Goal: Information Seeking & Learning: Learn about a topic

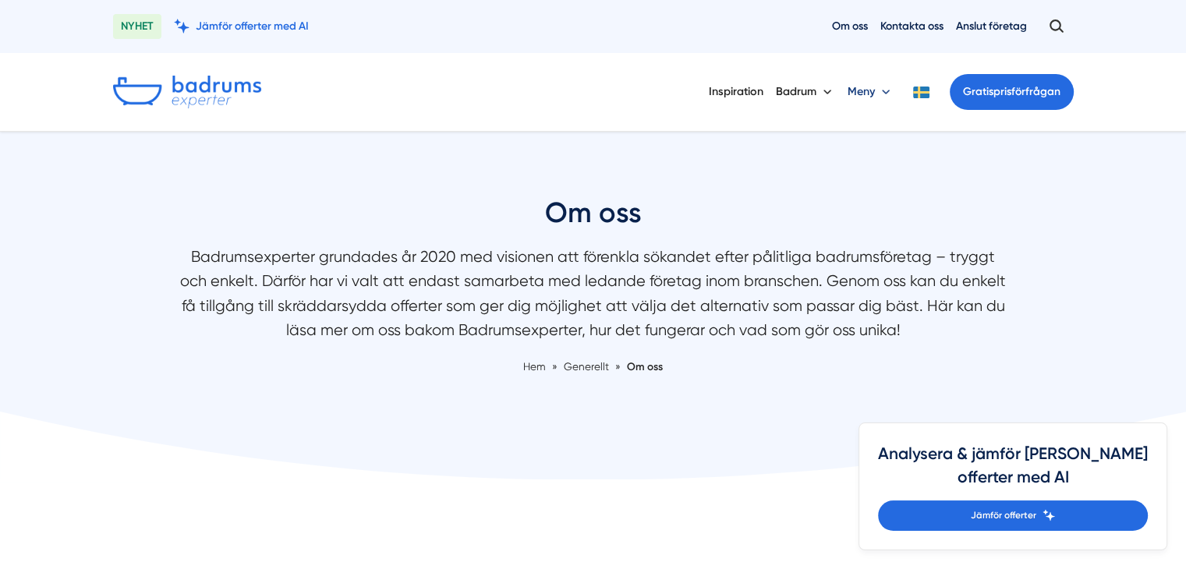
click at [883, 91] on button "Meny" at bounding box center [870, 92] width 46 height 41
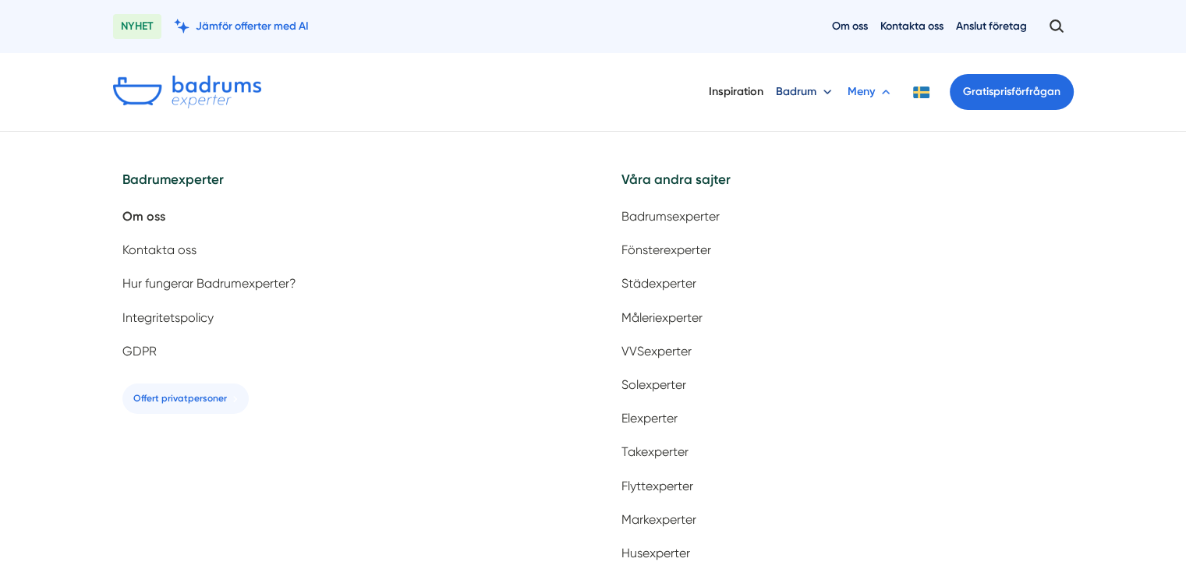
click at [824, 89] on button "Badrum" at bounding box center [805, 92] width 59 height 41
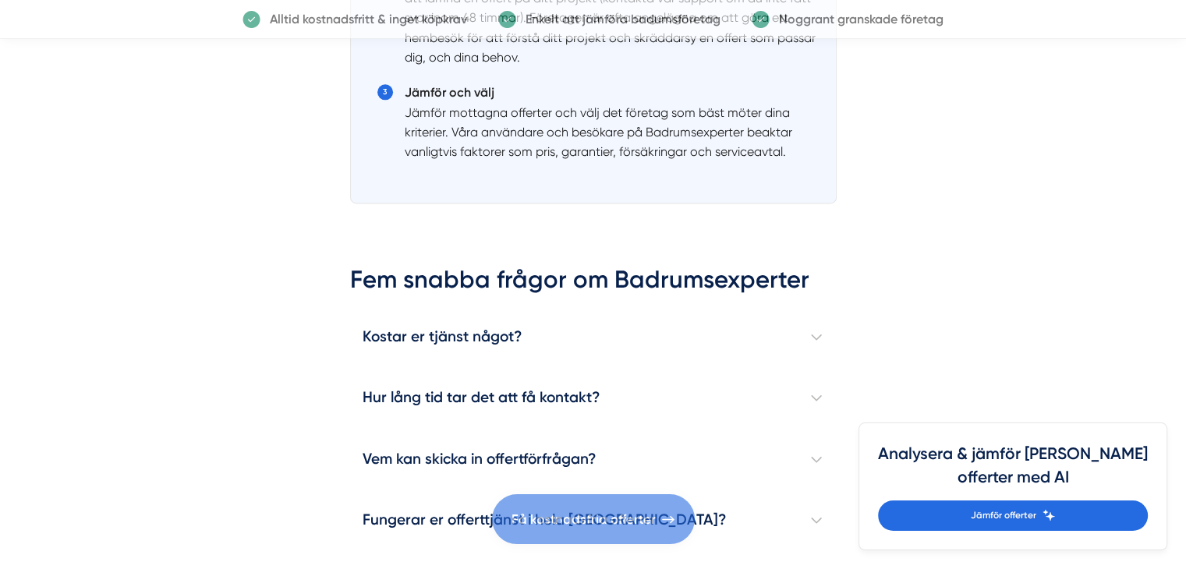
scroll to position [2050, 0]
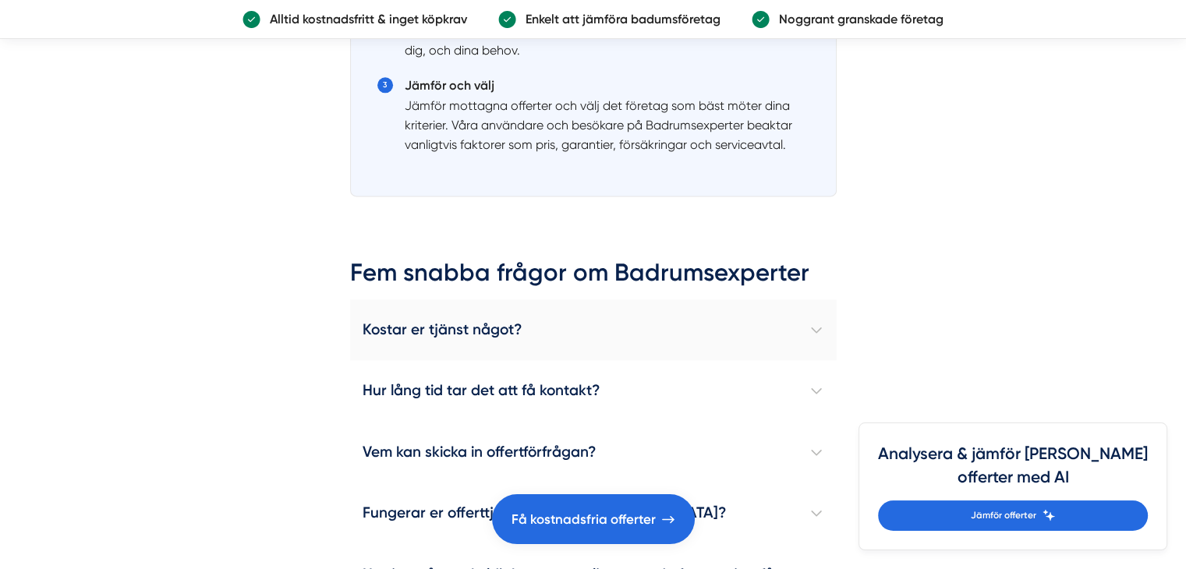
click at [817, 321] on h4 "Kostar er tjänst något?" at bounding box center [593, 329] width 486 height 61
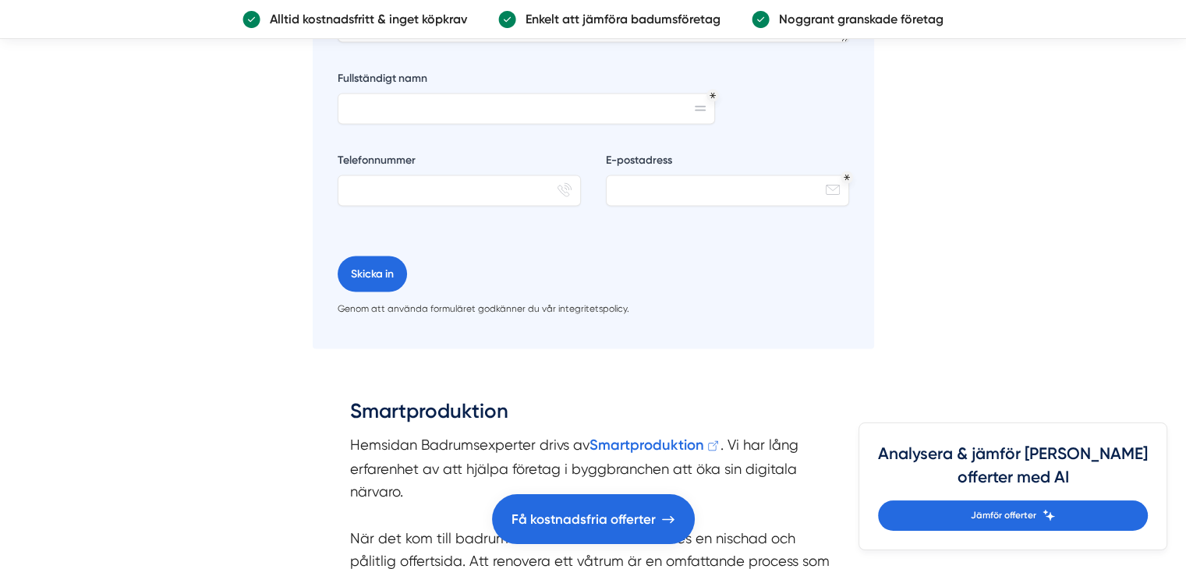
scroll to position [3249, 0]
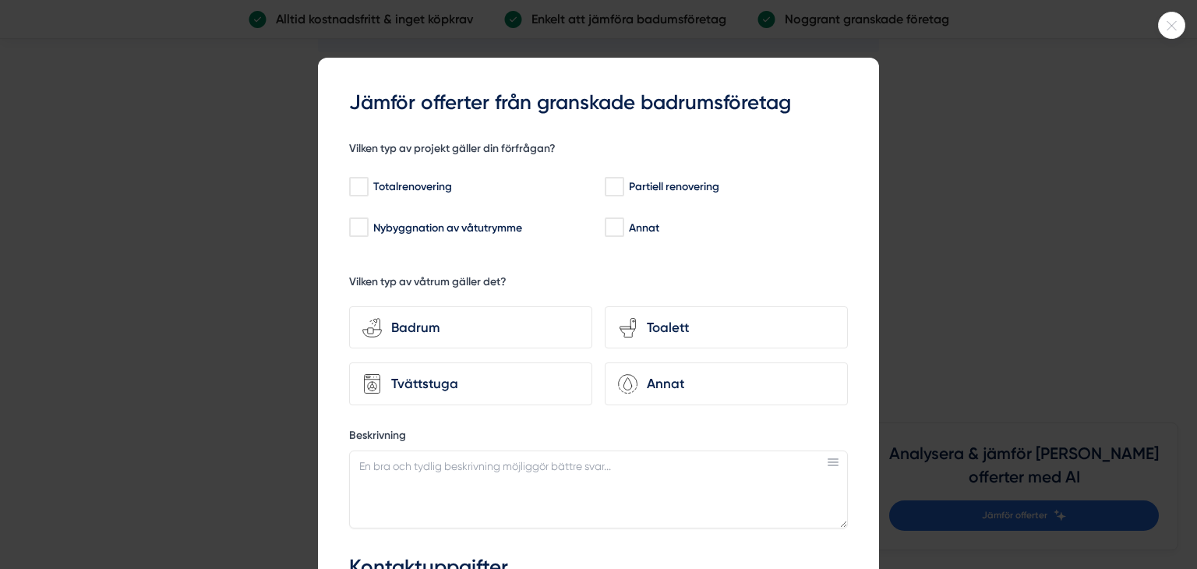
drag, startPoint x: 1193, startPoint y: 195, endPoint x: 1194, endPoint y: 212, distance: 17.2
click at [1185, 212] on html "NYHET Jämför offerter med AI Om oss Kontakta oss Anslut företag Inspiration [GE…" at bounding box center [598, 59] width 1197 height 6617
click at [1167, 27] on icon at bounding box center [1172, 25] width 26 height 9
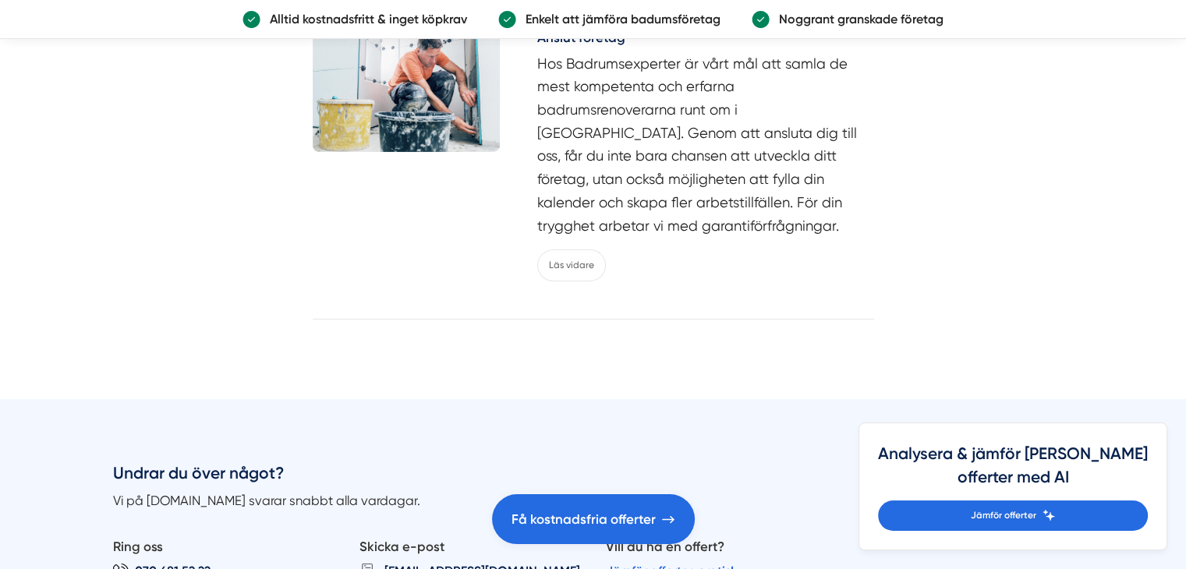
scroll to position [0, 0]
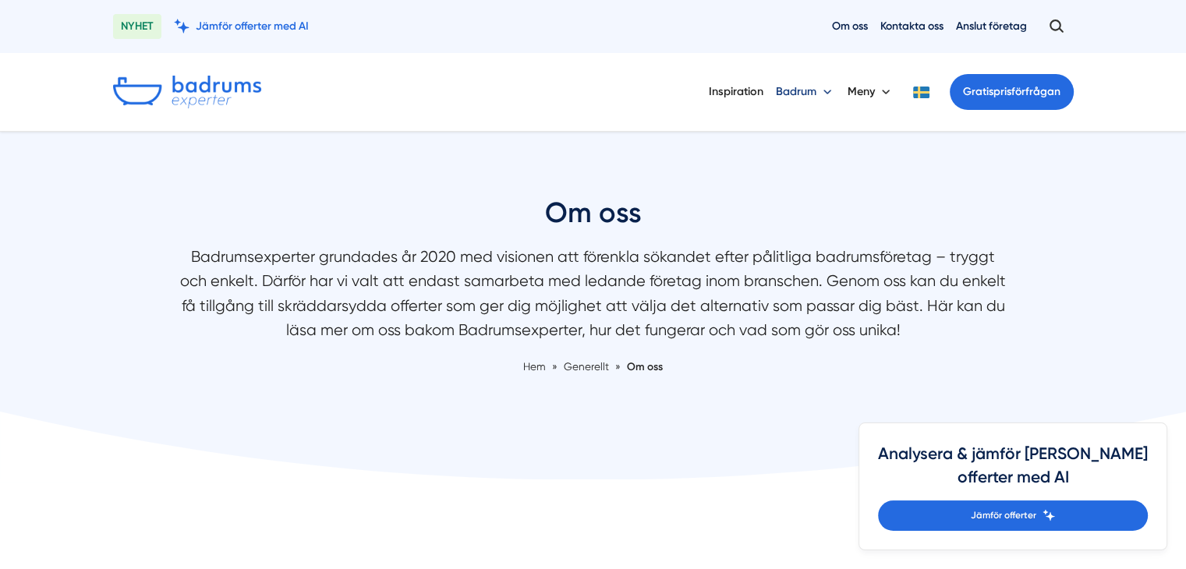
click at [822, 90] on button "Badrum" at bounding box center [805, 92] width 59 height 41
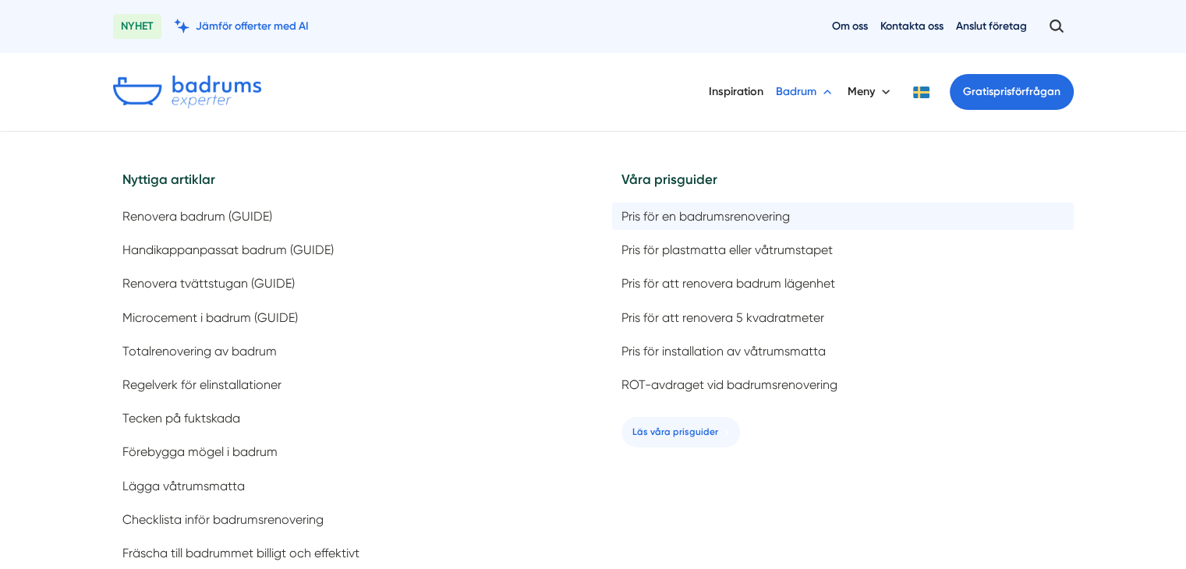
click at [718, 216] on span "Pris för en badrumsrenovering" at bounding box center [705, 216] width 168 height 15
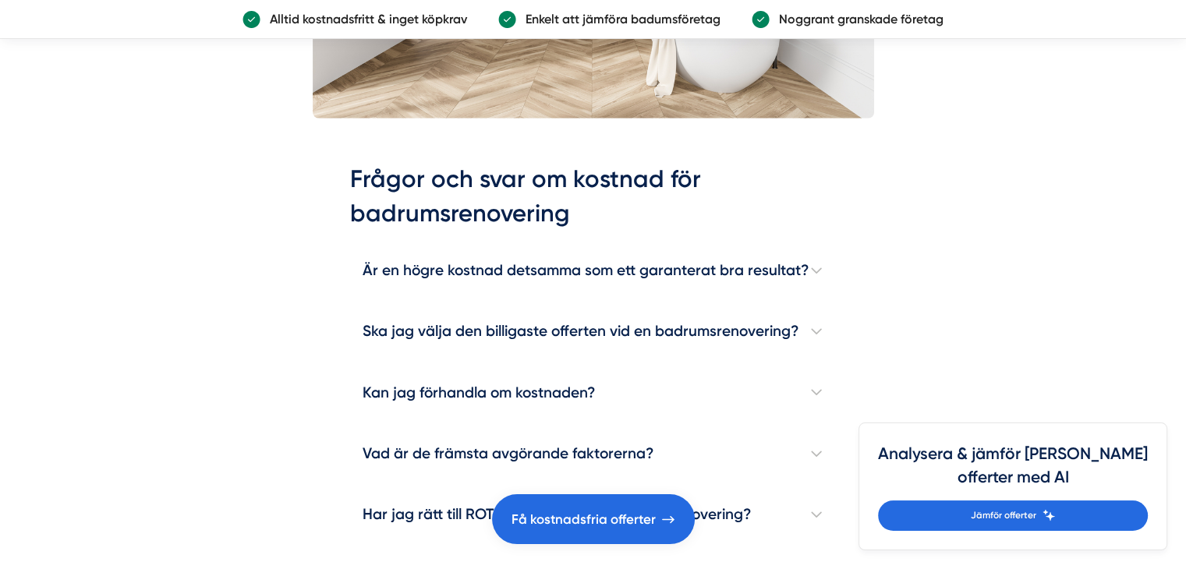
scroll to position [4433, 0]
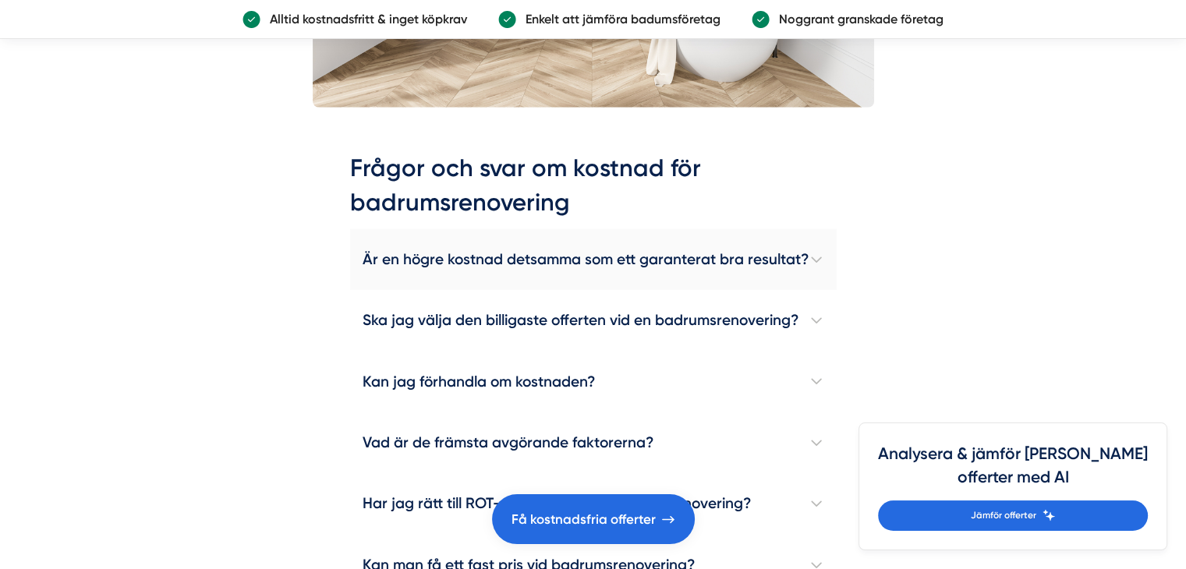
click at [815, 254] on h4 "Är en högre kostnad detsamma som ett garanterat bra resultat?" at bounding box center [593, 259] width 486 height 61
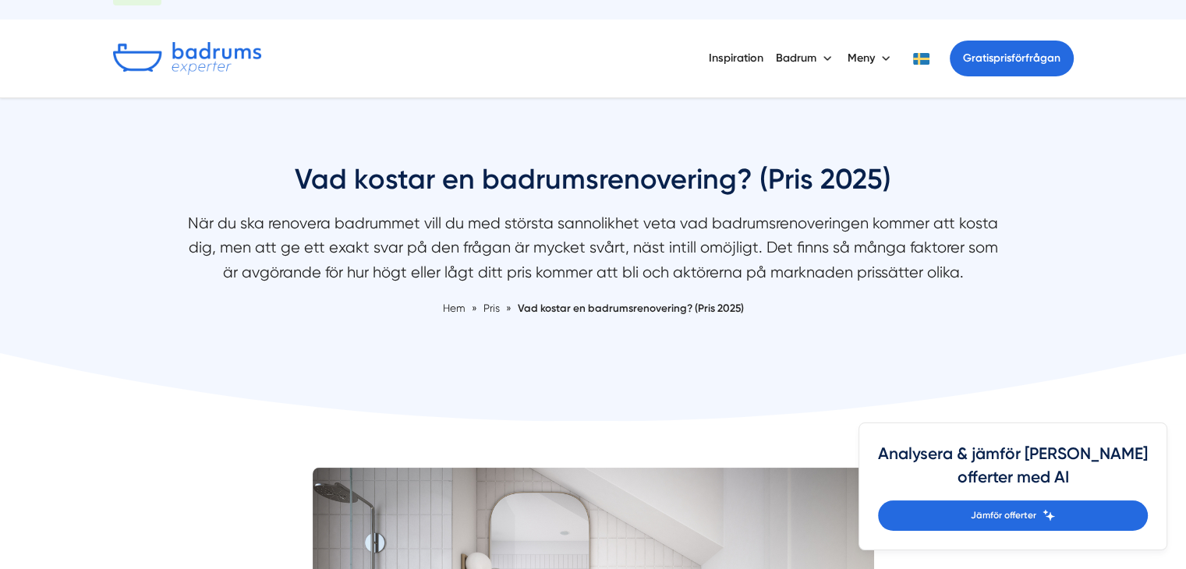
scroll to position [12, 0]
